Goal: Task Accomplishment & Management: Manage account settings

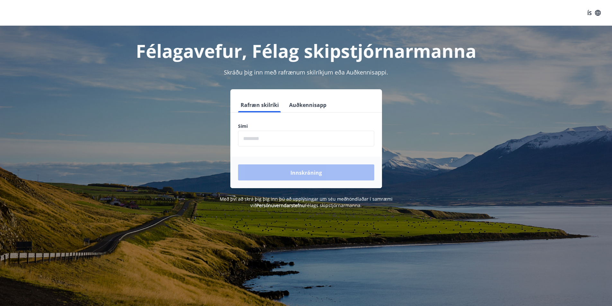
click at [272, 137] on input "phone" at bounding box center [306, 139] width 136 height 16
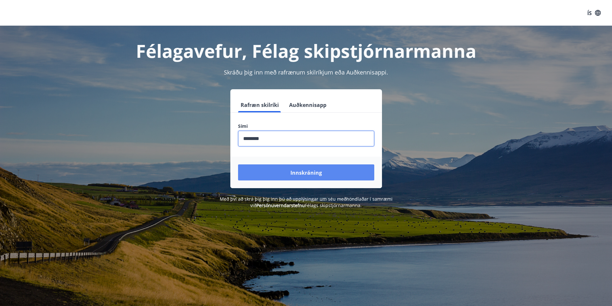
type input "********"
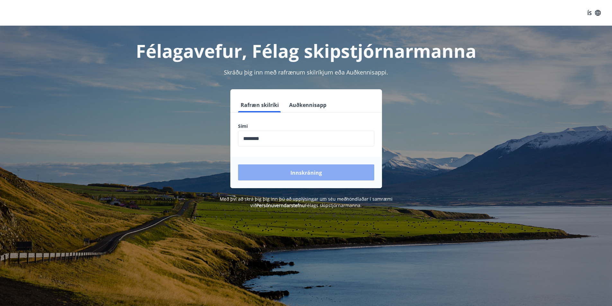
click at [318, 173] on font "Innskráning" at bounding box center [305, 172] width 31 height 7
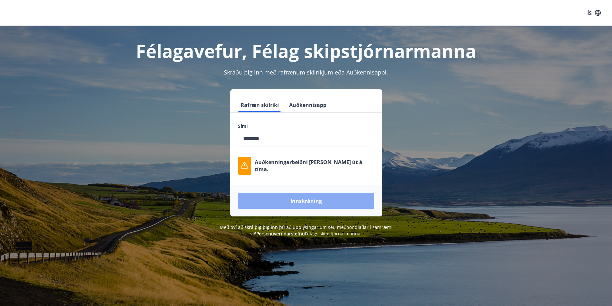
click at [323, 201] on button "Innskráning" at bounding box center [306, 201] width 136 height 16
